Goal: Information Seeking & Learning: Learn about a topic

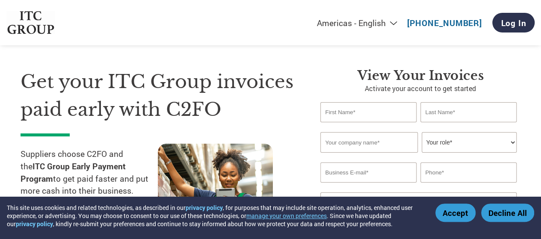
scroll to position [40, 0]
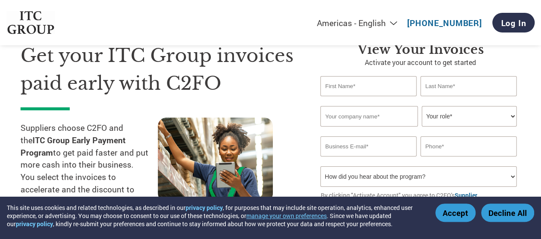
click at [534, 118] on section "Get your ITC Group invoices paid early with C2FO Suppliers choose C2FO and the …" at bounding box center [270, 128] width 541 height 268
click at [528, 171] on section "Get your ITC Group invoices paid early with C2FO Suppliers choose C2FO and the …" at bounding box center [270, 128] width 541 height 268
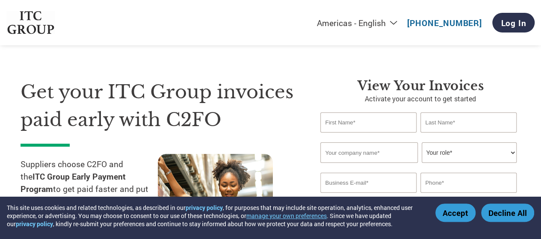
scroll to position [0, 0]
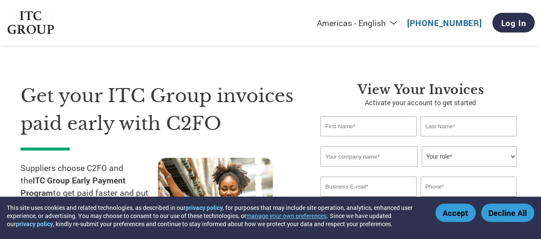
click at [155, 63] on div "Get your ITC Group invoices paid early with C2FO Suppliers choose C2FO and the …" at bounding box center [271, 161] width 500 height 227
click at [404, 78] on div "Get your ITC Group invoices paid early with C2FO Suppliers choose C2FO and the …" at bounding box center [271, 161] width 500 height 227
click at [88, 66] on div "Get your ITC Group invoices paid early with C2FO Suppliers choose C2FO and the …" at bounding box center [271, 161] width 500 height 227
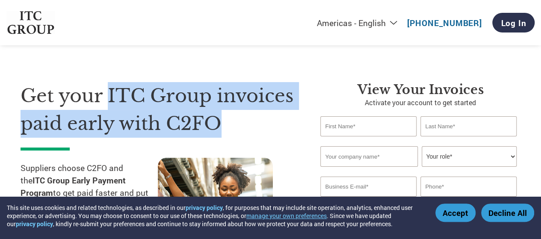
drag, startPoint x: 108, startPoint y: 89, endPoint x: 239, endPoint y: 117, distance: 134.1
click at [239, 117] on h1 "Get your ITC Group invoices paid early with C2FO" at bounding box center [158, 109] width 274 height 55
copy h1 "ITC Group invoices paid early with C2FO"
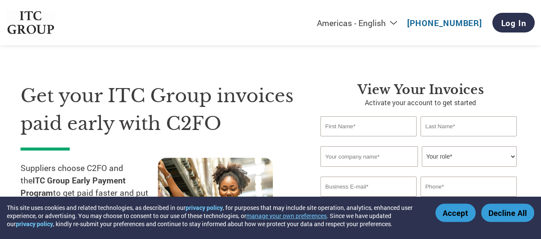
click at [104, 161] on div "Suppliers choose C2FO and the ITC Group Early Payment Program to get paid faste…" at bounding box center [89, 216] width 137 height 116
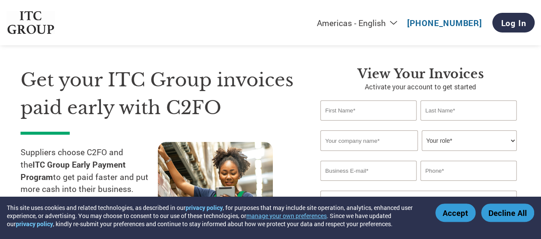
scroll to position [17, 0]
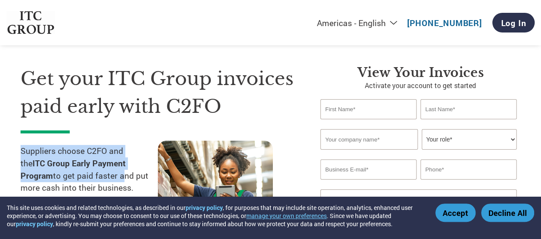
drag, startPoint x: 22, startPoint y: 150, endPoint x: 85, endPoint y: 176, distance: 67.9
click at [85, 176] on p "Suppliers choose C2FO and the ITC Group Early Payment Program to get paid faste…" at bounding box center [89, 188] width 137 height 86
copy p "Suppliers choose C2FO and the ITC Group Early Payment Program to get paid faster"
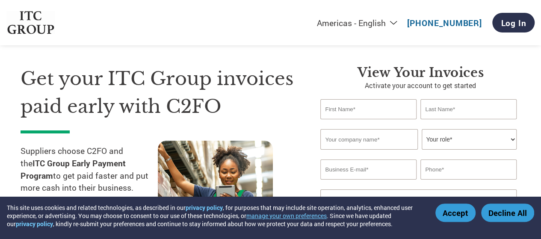
click at [297, 162] on div "Get your ITC Group invoices paid early with C2FO Suppliers choose C2FO and the …" at bounding box center [164, 161] width 287 height 193
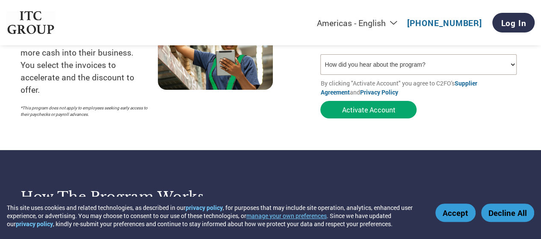
scroll to position [154, 0]
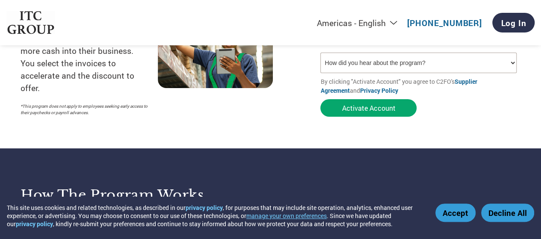
drag, startPoint x: 543, startPoint y: 43, endPoint x: 289, endPoint y: 130, distance: 268.1
click at [289, 130] on section "Get your ITC Group invoices paid early with C2FO Suppliers choose C2FO and the …" at bounding box center [270, 14] width 541 height 268
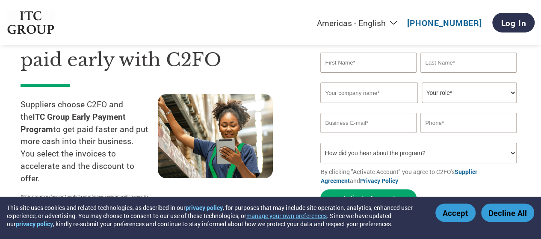
scroll to position [50, 0]
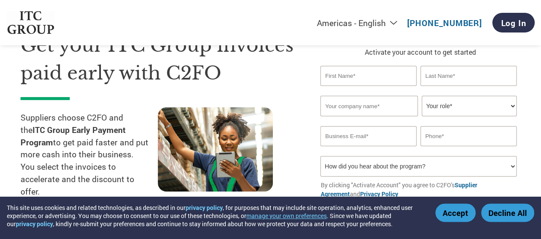
click at [88, 97] on div "Get your ITC Group invoices paid early with C2FO Suppliers choose C2FO and the …" at bounding box center [164, 128] width 287 height 193
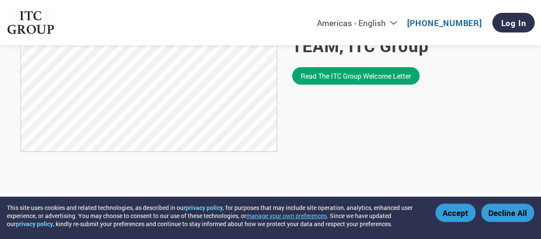
scroll to position [649, 0]
